Goal: Transaction & Acquisition: Register for event/course

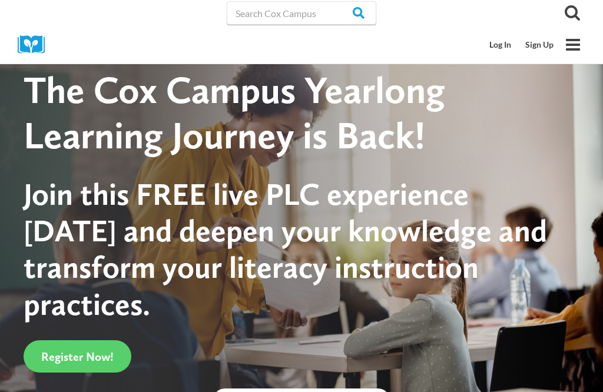
click at [550, 38] on link "Sign Up" at bounding box center [539, 45] width 42 height 22
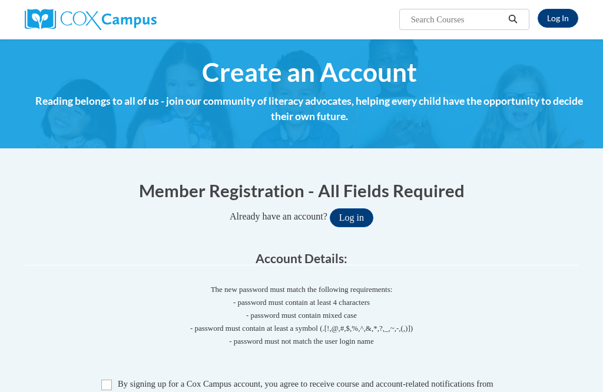
click at [234, 136] on img at bounding box center [301, 94] width 603 height 110
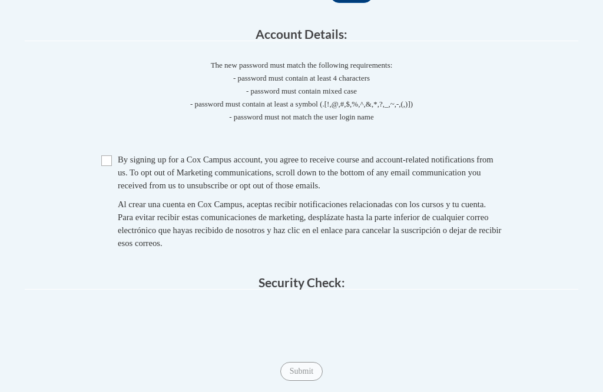
scroll to position [221, 0]
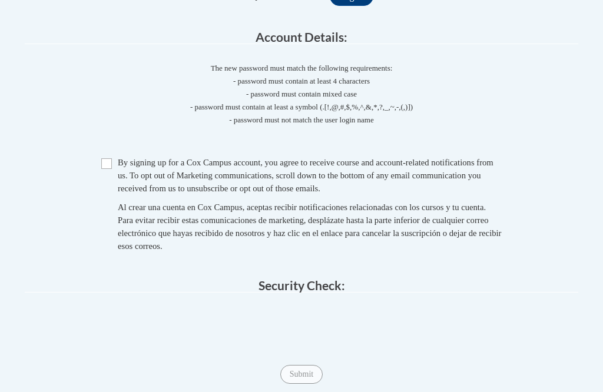
click at [103, 158] on input "Checkbox" at bounding box center [106, 163] width 11 height 11
click at [107, 160] on input "Checkbox" at bounding box center [106, 163] width 11 height 11
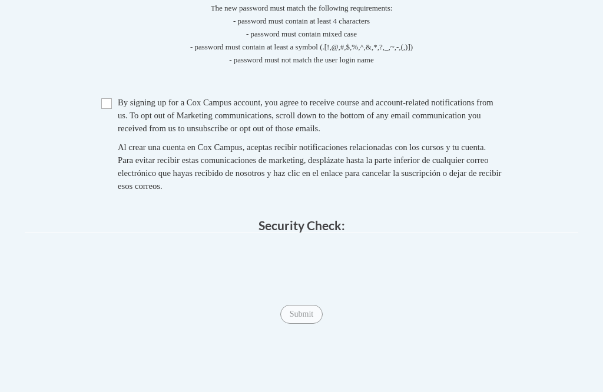
scroll to position [277, 0]
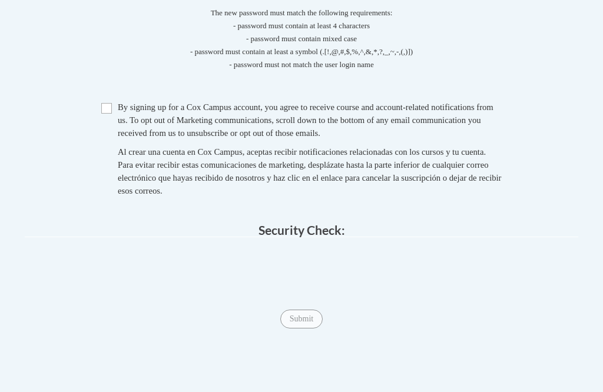
click at [102, 105] on input "Checkbox" at bounding box center [106, 108] width 11 height 11
checkbox input "true"
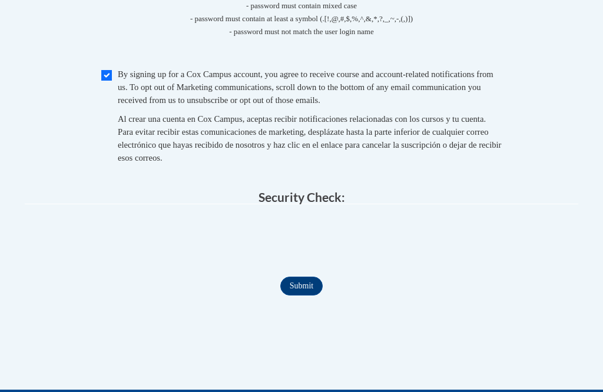
scroll to position [310, 0]
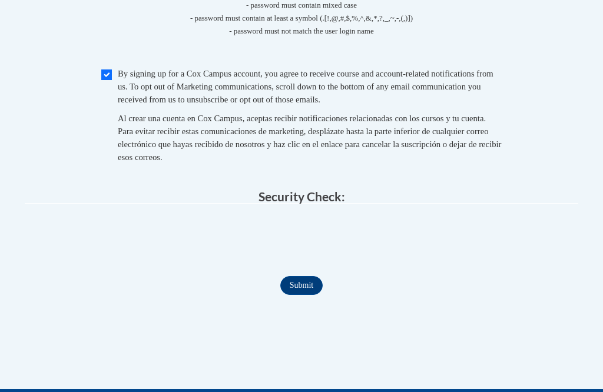
click at [299, 280] on input "Submit" at bounding box center [301, 285] width 42 height 19
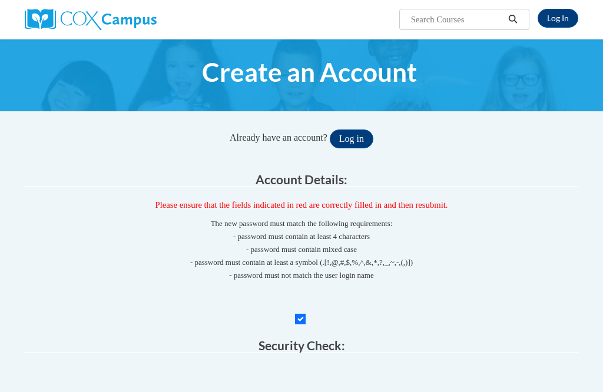
click at [343, 140] on button "Log in" at bounding box center [352, 139] width 44 height 19
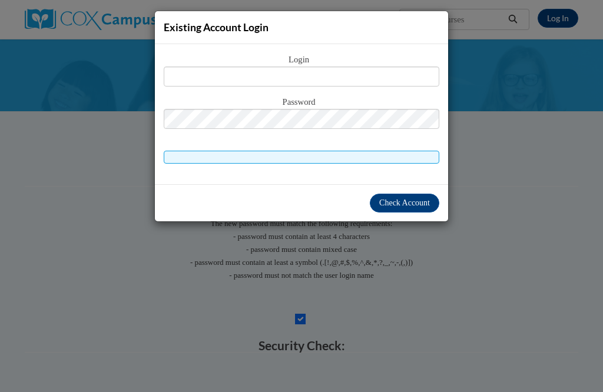
click at [337, 184] on div "Check Account" at bounding box center [301, 202] width 293 height 37
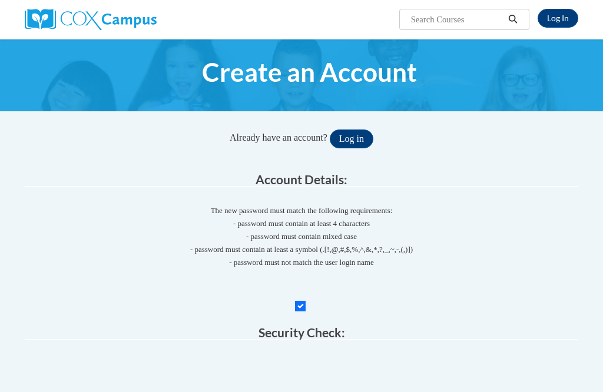
click at [355, 136] on button "Log in" at bounding box center [352, 139] width 44 height 19
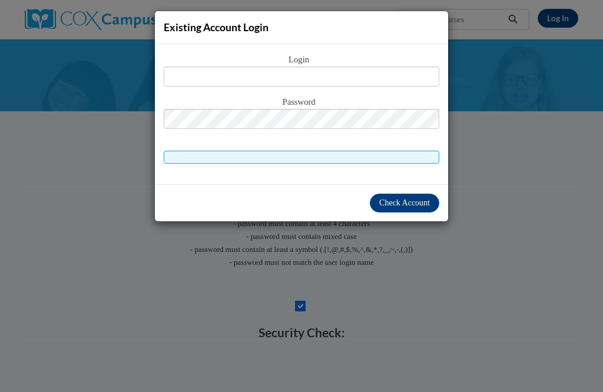
click at [544, 11] on div "Existing Account Login Login Password" at bounding box center [301, 196] width 603 height 392
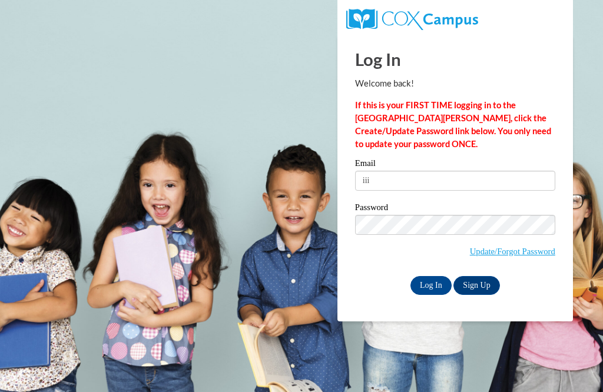
scroll to position [79, 0]
type input "i"
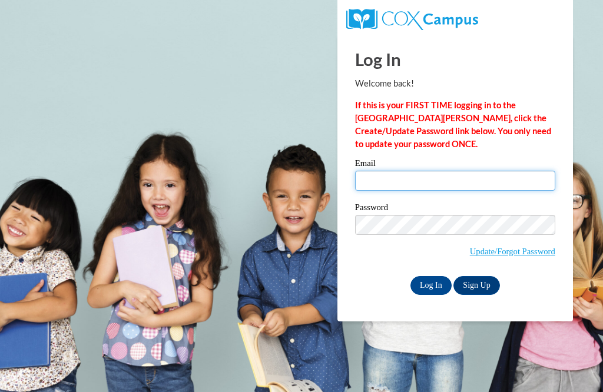
type input "andreapiceno16@gmail.com"
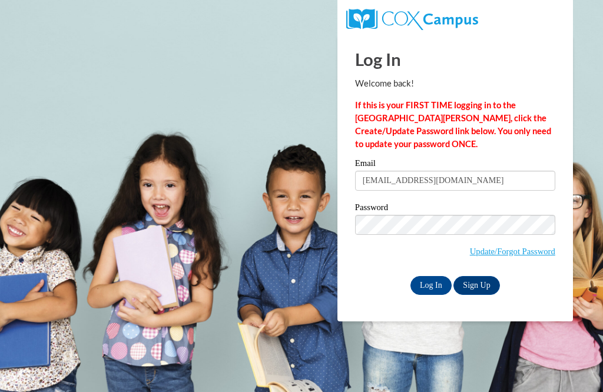
scroll to position [1, 0]
click at [420, 280] on input "Log In" at bounding box center [430, 285] width 41 height 19
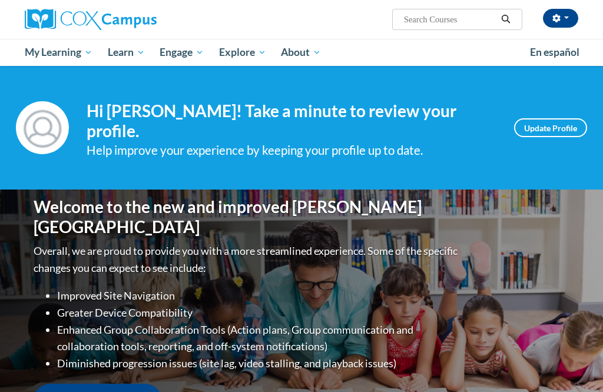
click at [443, 19] on input "Search..." at bounding box center [450, 19] width 94 height 14
click at [425, 22] on input "Search..." at bounding box center [450, 19] width 94 height 14
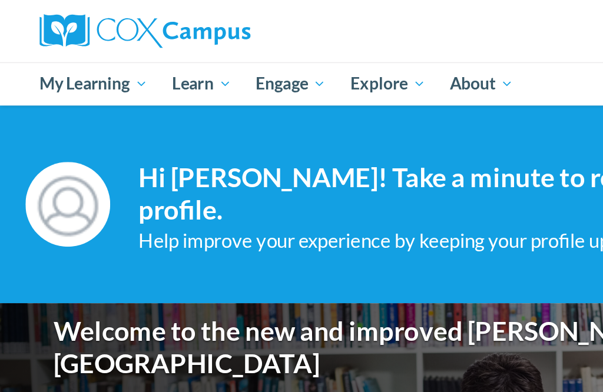
type input "Cut the cooties"
click at [501, 17] on icon "Search" at bounding box center [505, 19] width 9 height 9
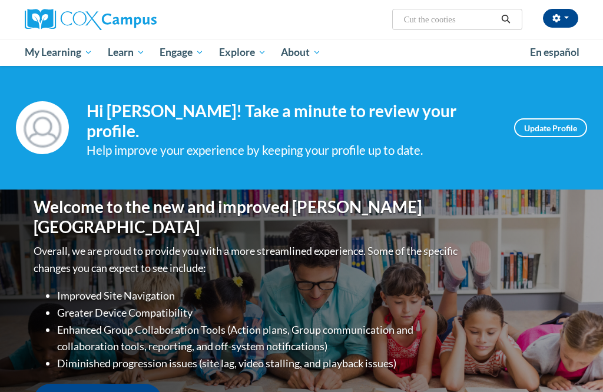
scroll to position [0, 0]
click at [49, 52] on span "My Learning" at bounding box center [59, 52] width 68 height 14
click at [467, 20] on input "Cut the cooties" at bounding box center [450, 19] width 94 height 14
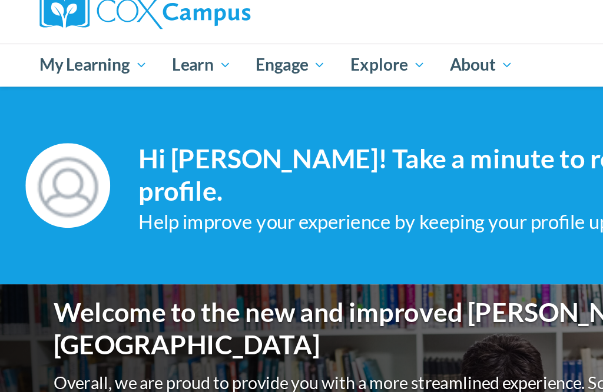
scroll to position [12, 0]
click at [131, 38] on span "Learn" at bounding box center [126, 41] width 37 height 14
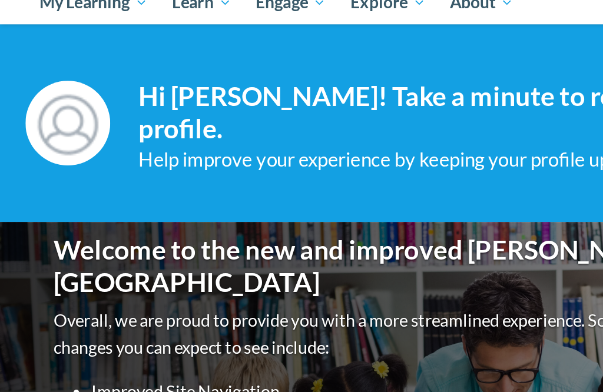
scroll to position [66, 0]
